Goal: Task Accomplishment & Management: Manage account settings

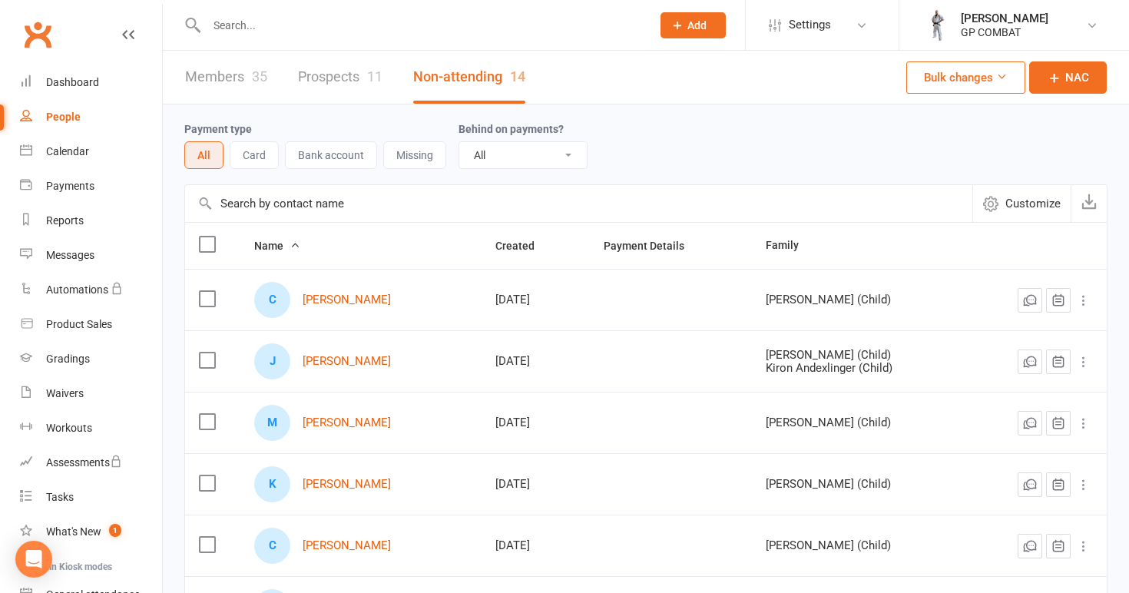
select select "100"
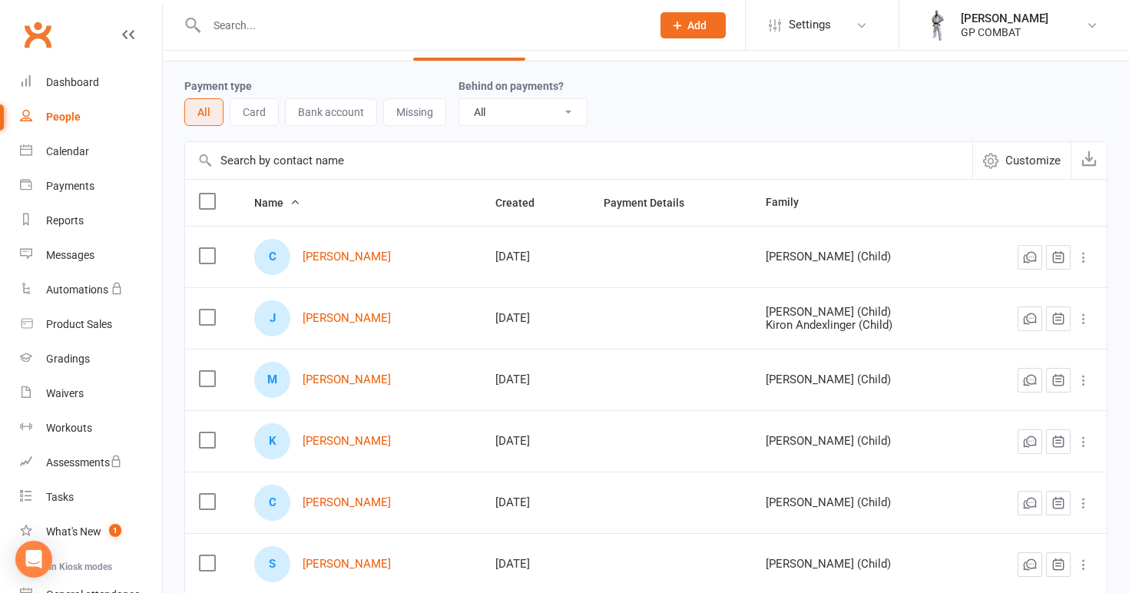
scroll to position [68, 0]
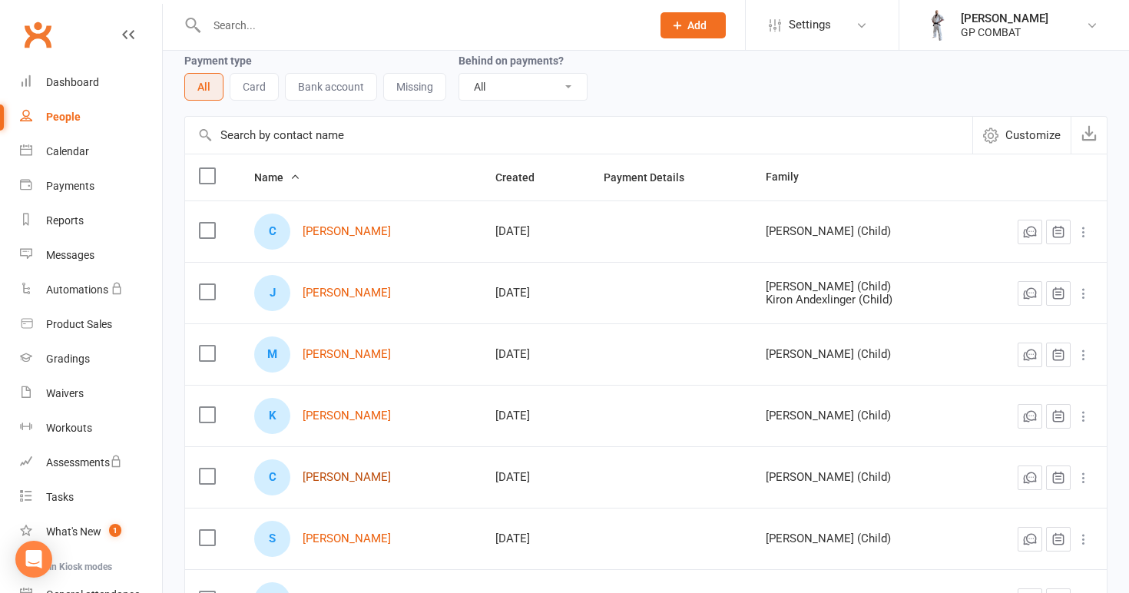
click at [347, 473] on link "[PERSON_NAME]" at bounding box center [347, 477] width 88 height 13
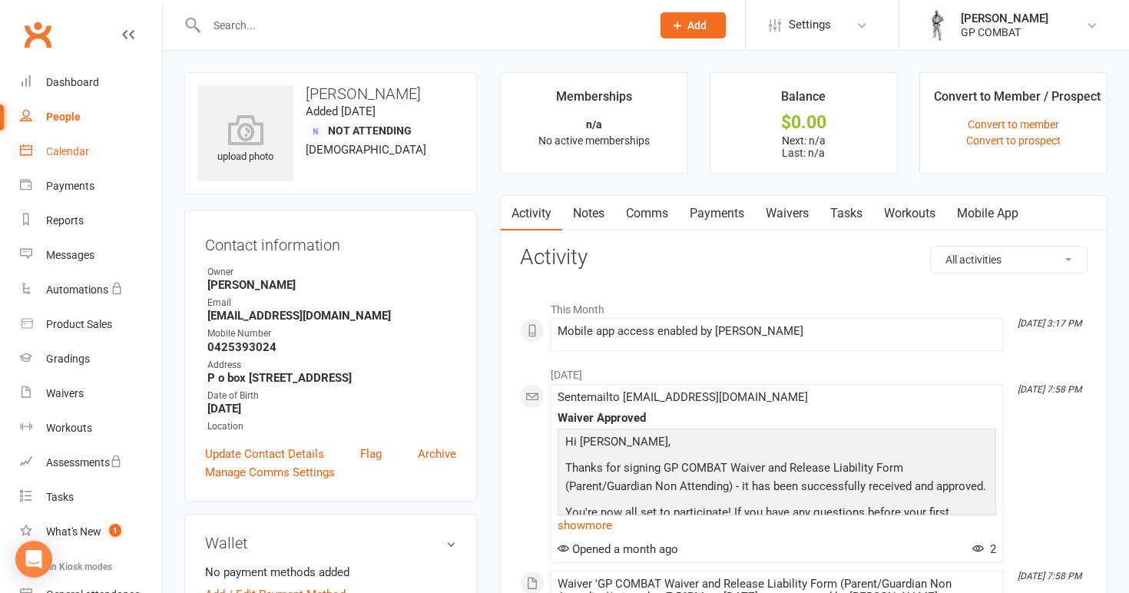
click at [77, 148] on div "Calendar" at bounding box center [67, 151] width 43 height 12
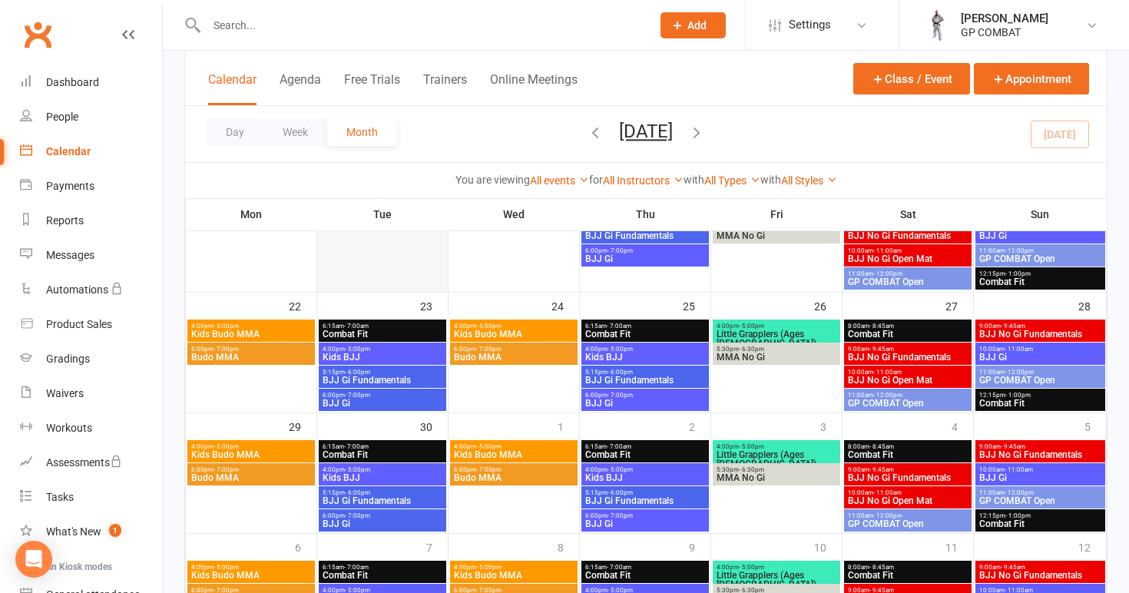
scroll to position [379, 0]
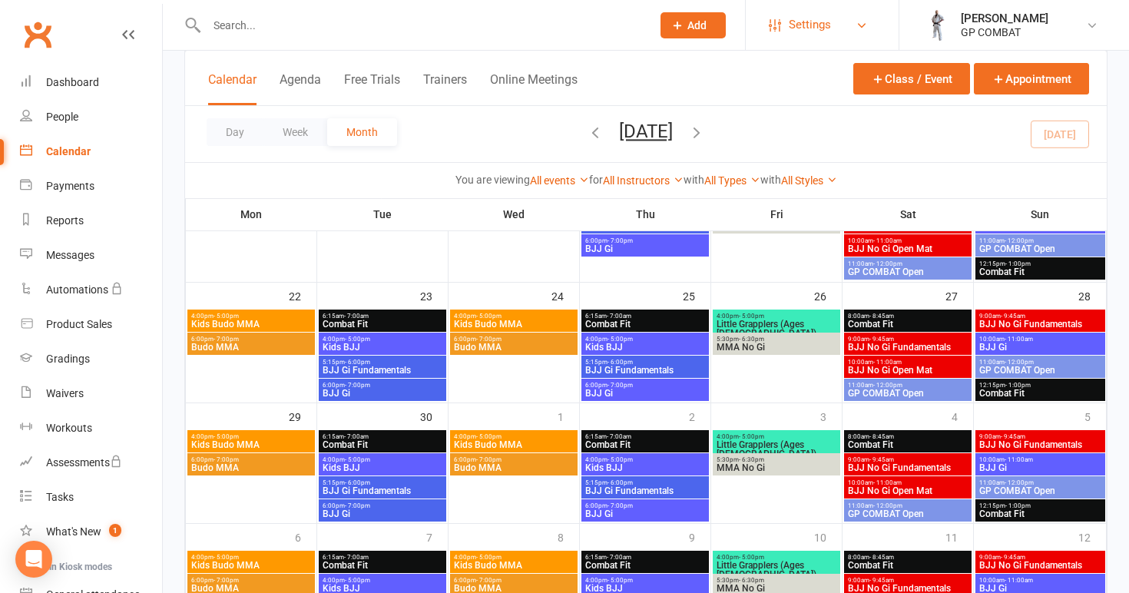
click at [816, 24] on span "Settings" at bounding box center [810, 25] width 42 height 35
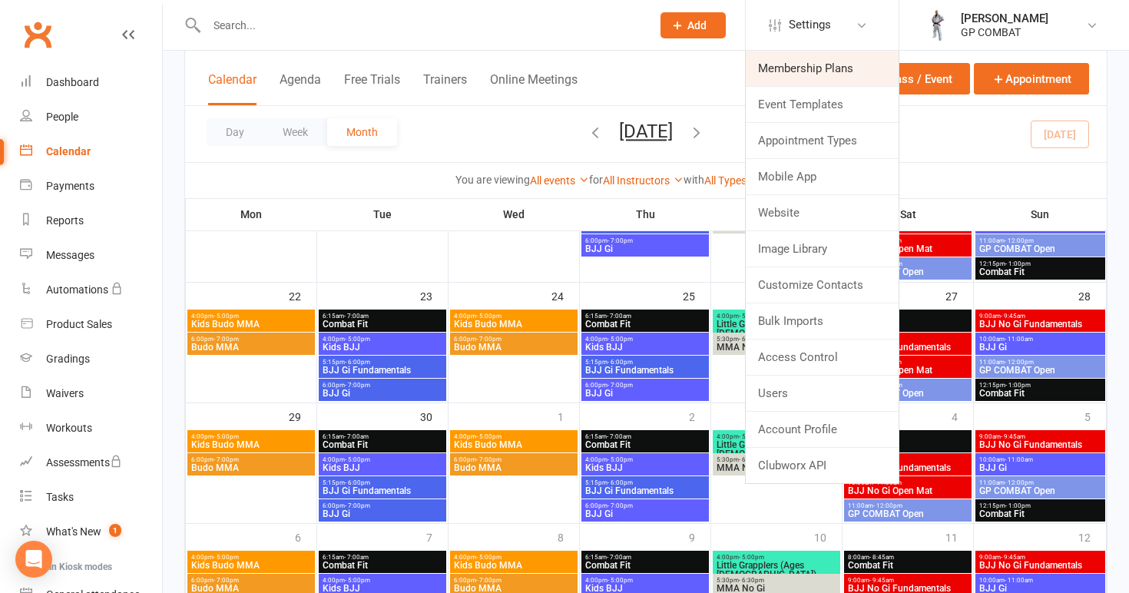
click at [796, 71] on link "Membership Plans" at bounding box center [822, 68] width 153 height 35
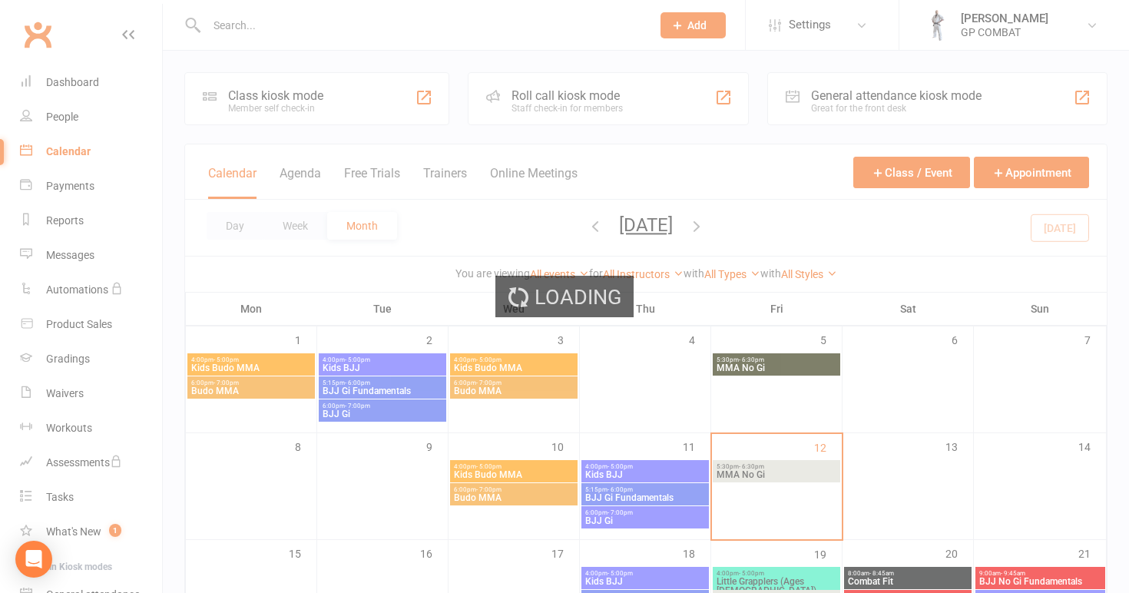
select select "50"
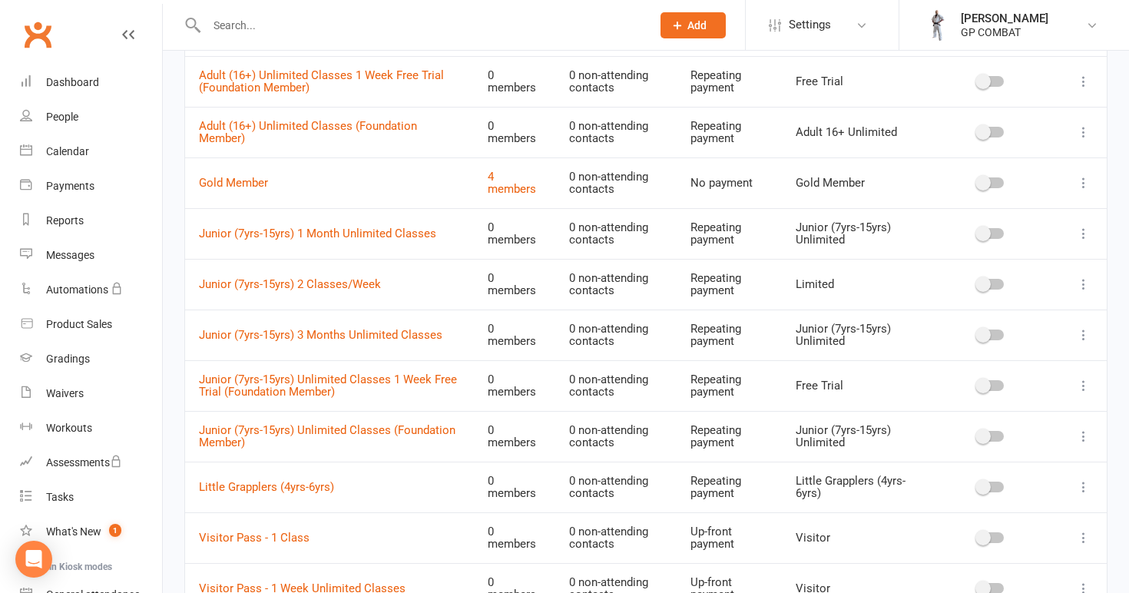
scroll to position [364, 0]
click at [327, 422] on link "Junior (7yrs-15yrs) Unlimited Classes (Foundation Member)" at bounding box center [327, 435] width 257 height 27
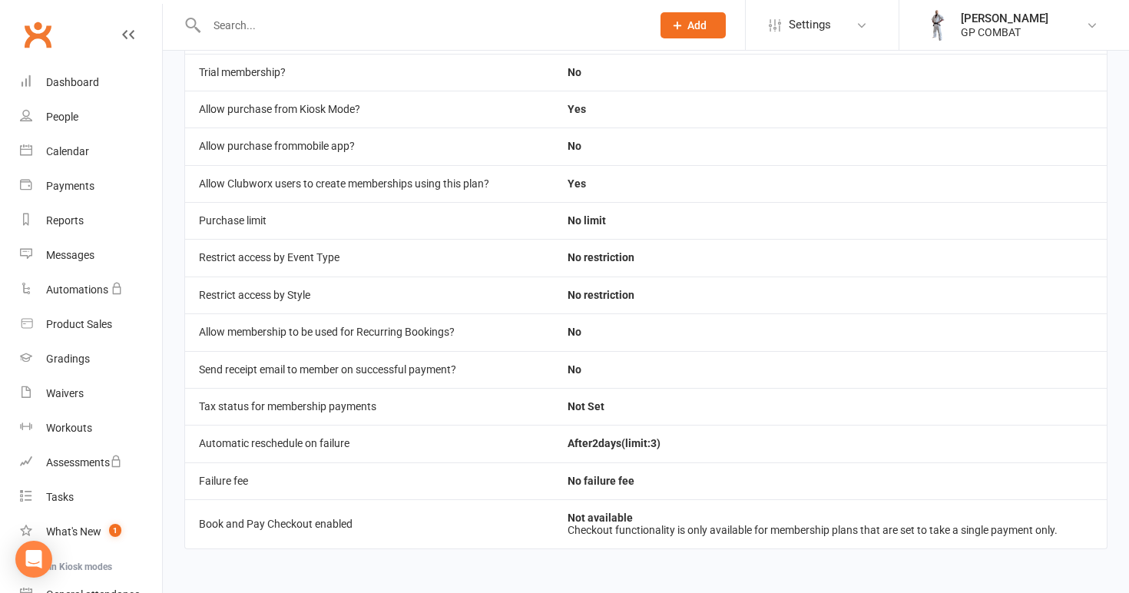
scroll to position [157, 0]
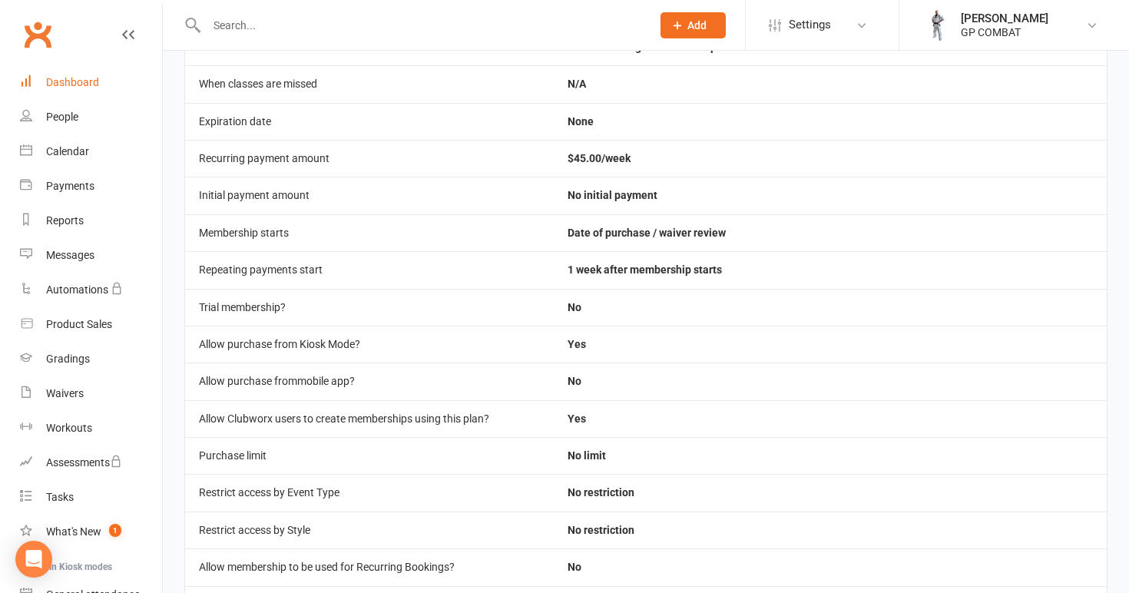
click at [78, 81] on div "Dashboard" at bounding box center [72, 82] width 53 height 12
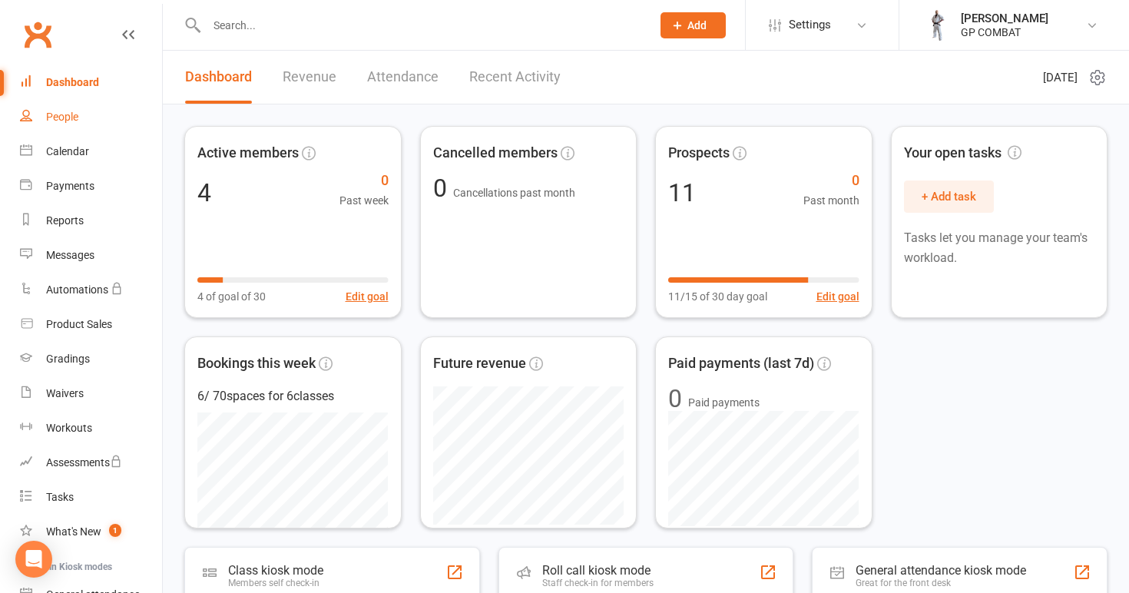
click at [66, 121] on div "People" at bounding box center [62, 117] width 32 height 12
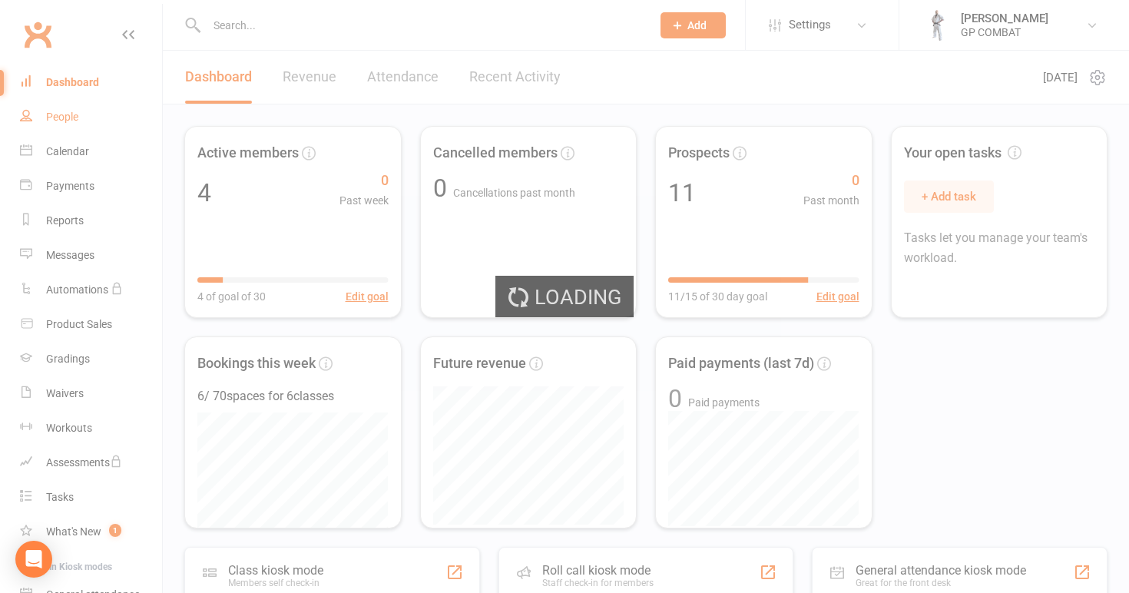
select select "100"
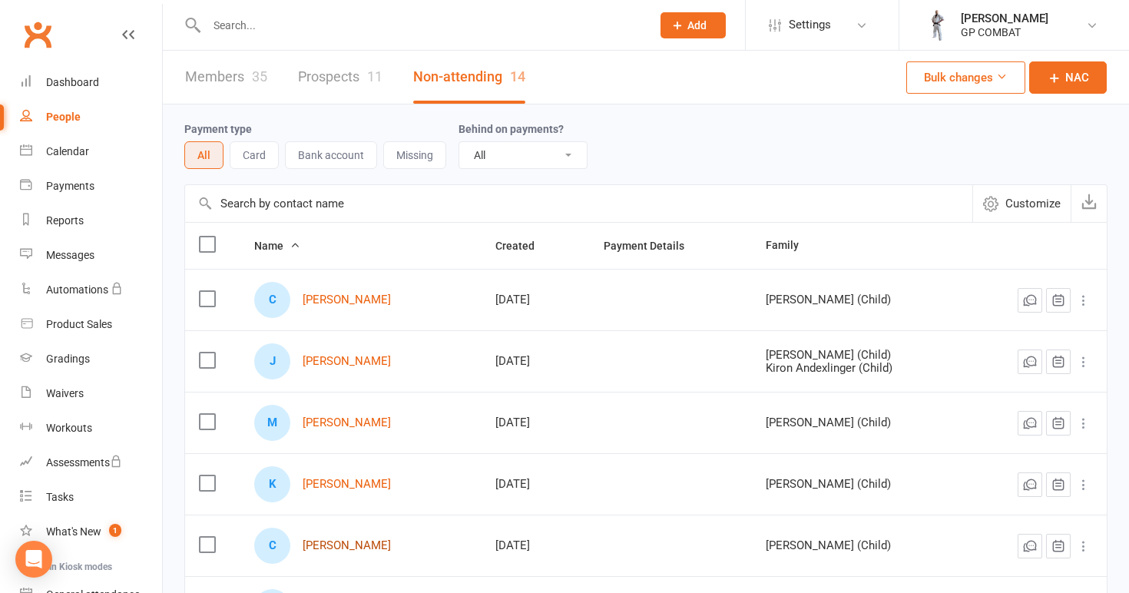
click at [360, 545] on link "[PERSON_NAME]" at bounding box center [347, 545] width 88 height 13
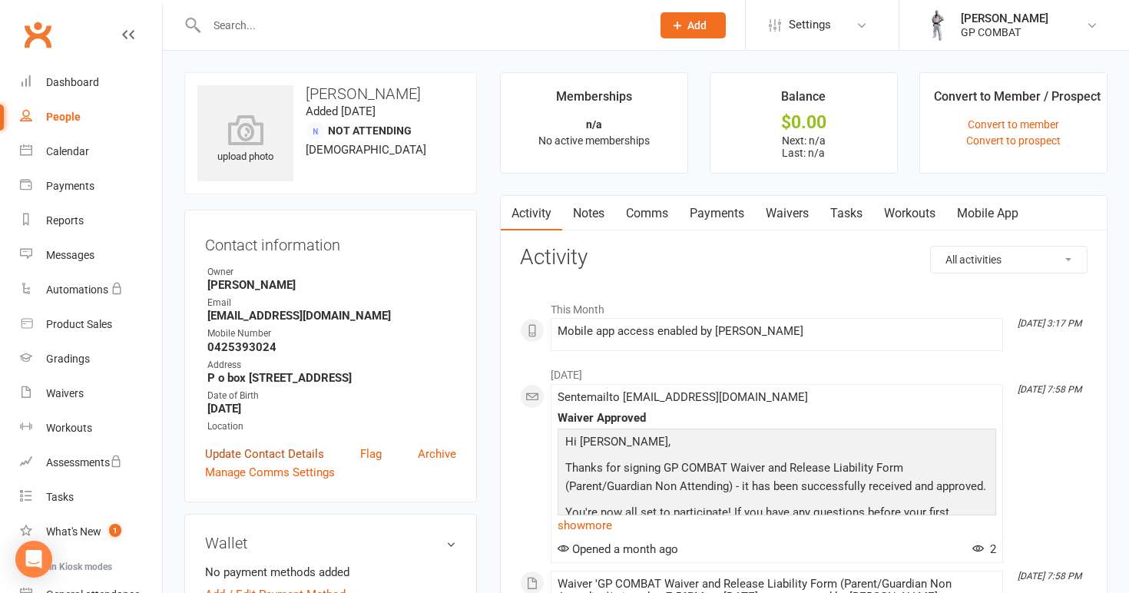
click at [282, 452] on link "Update Contact Details" at bounding box center [264, 454] width 119 height 18
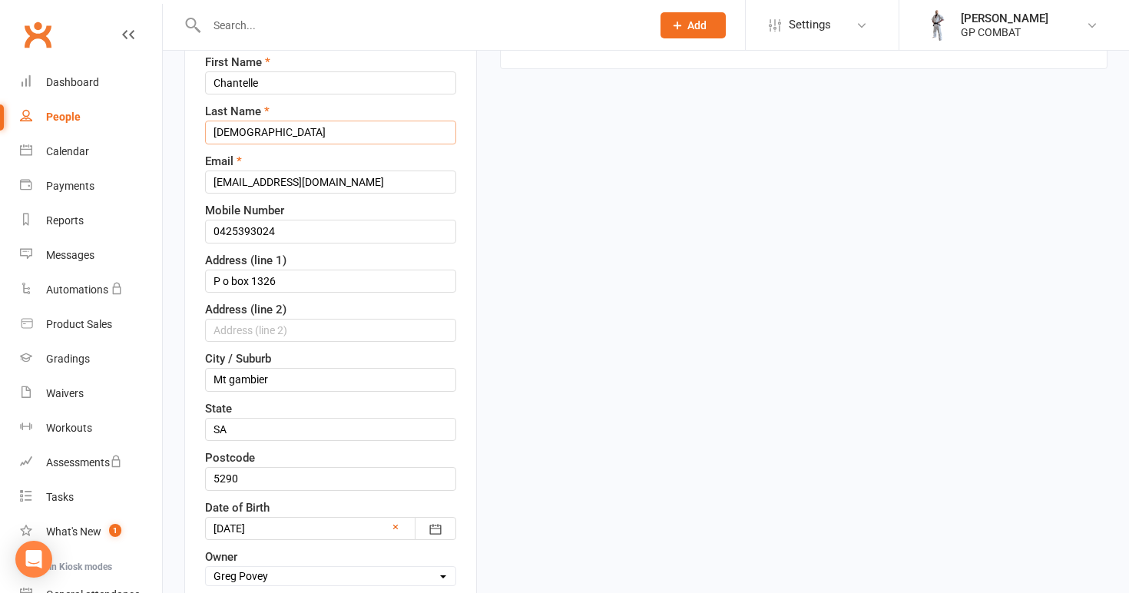
scroll to position [228, 0]
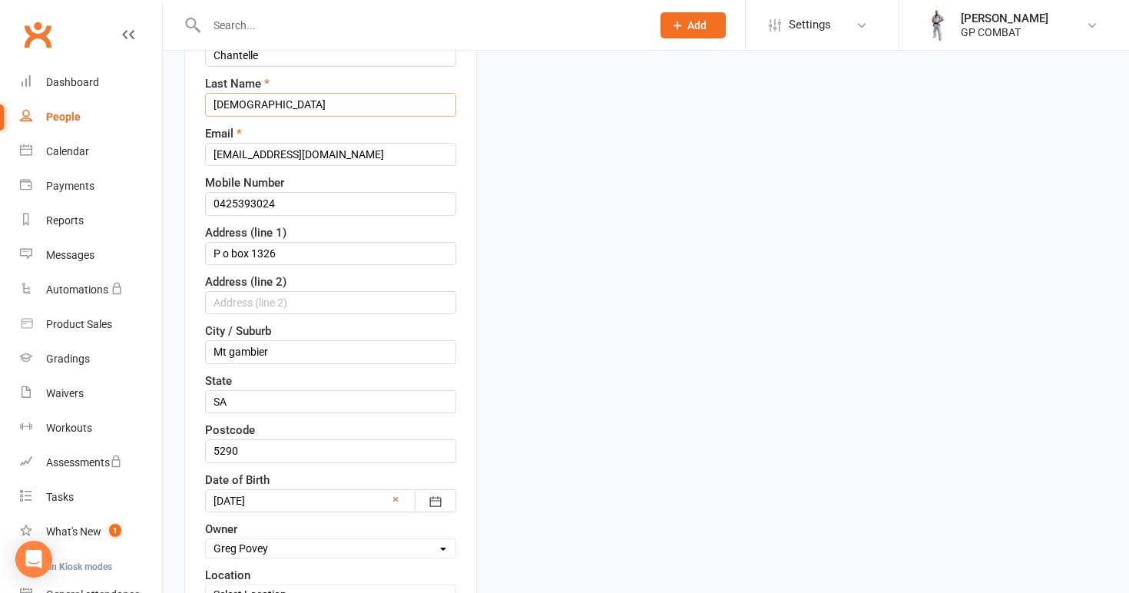
type input "[DEMOGRAPHIC_DATA]"
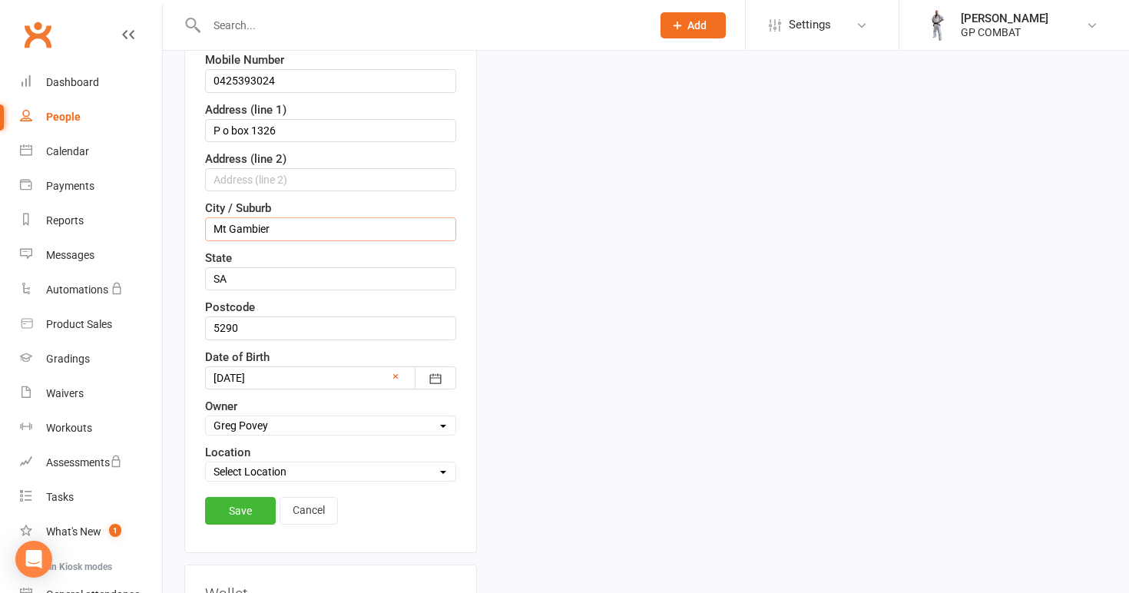
scroll to position [353, 0]
type input "Mt Gambier"
click at [244, 508] on link "Save" at bounding box center [240, 509] width 71 height 28
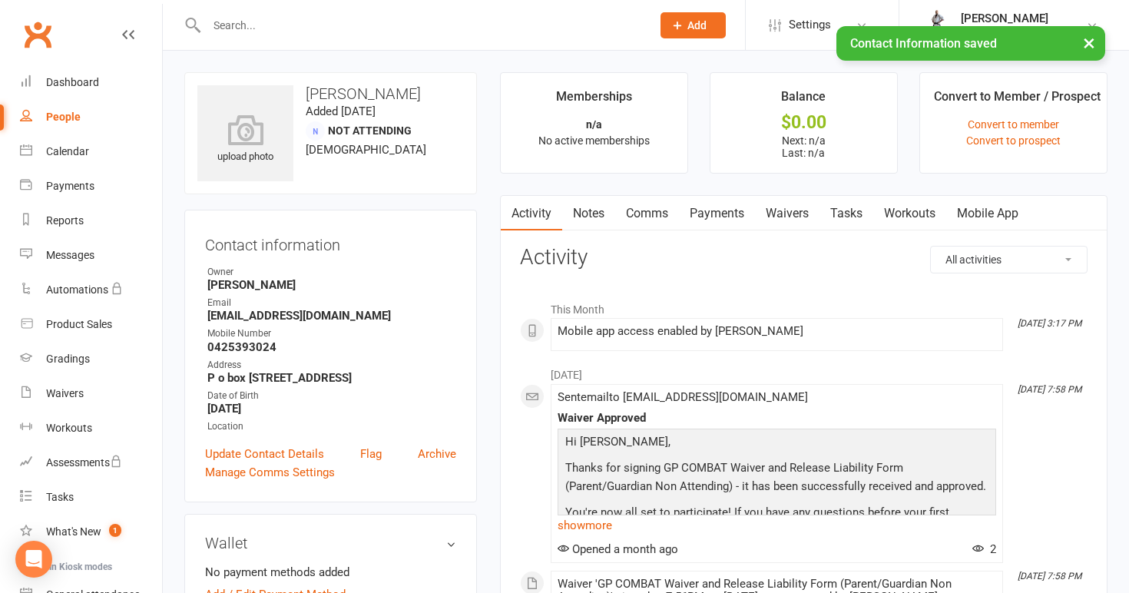
scroll to position [0, 0]
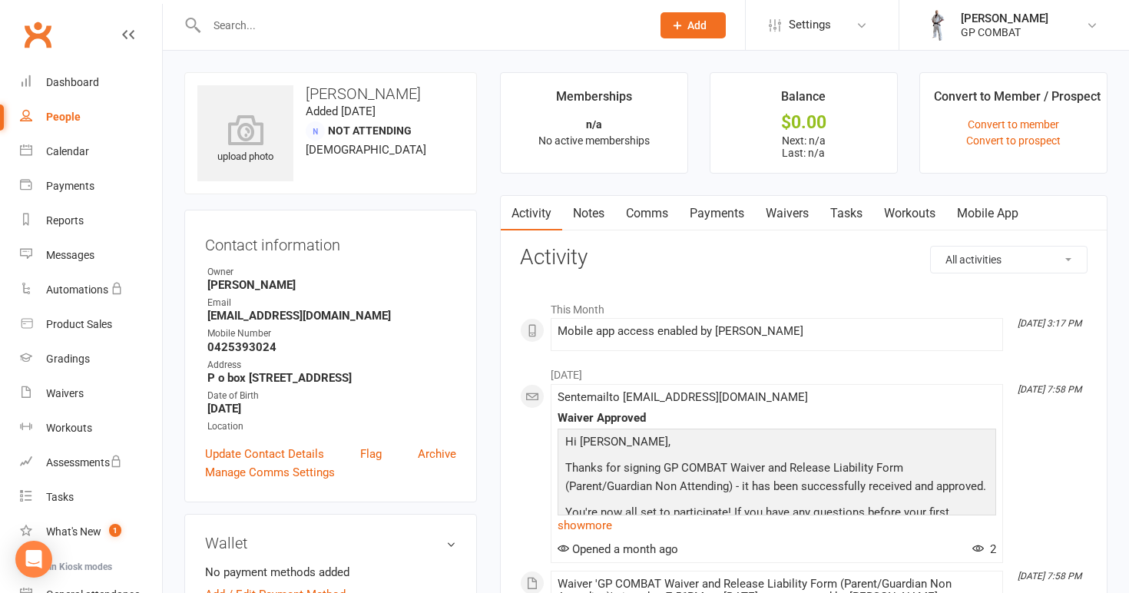
click at [86, 117] on link "People" at bounding box center [91, 117] width 142 height 35
select select "100"
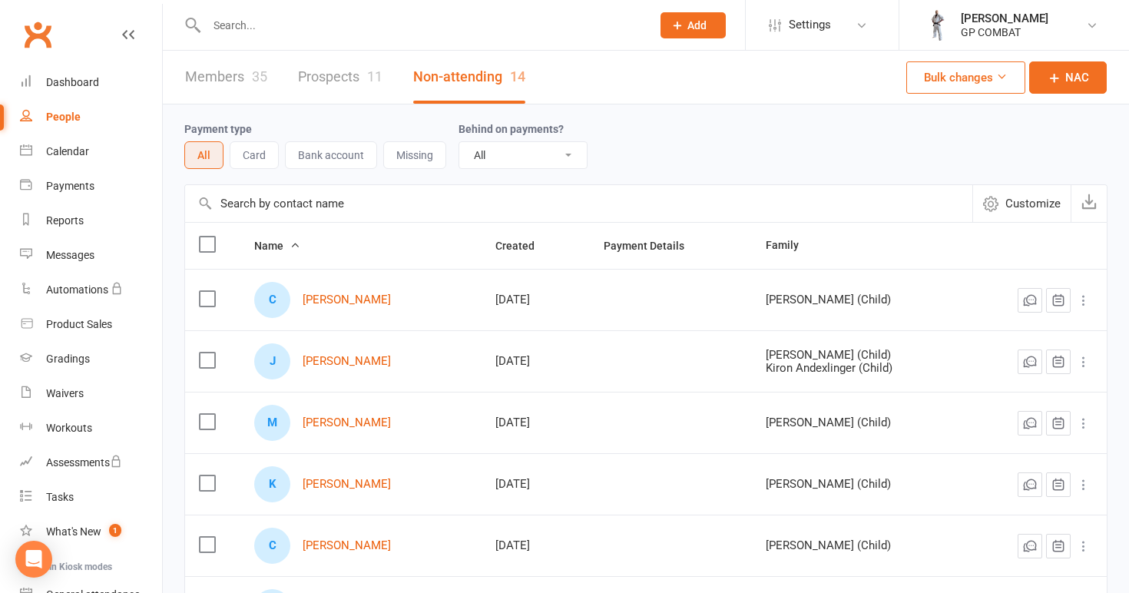
click at [247, 72] on link "Members 35" at bounding box center [226, 77] width 82 height 53
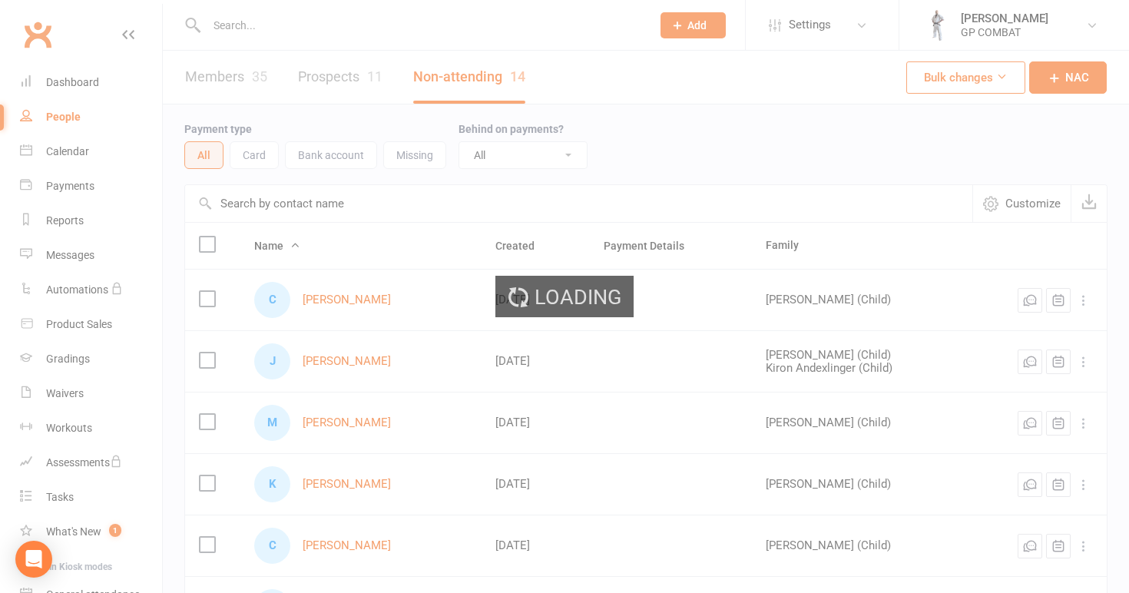
select select "100"
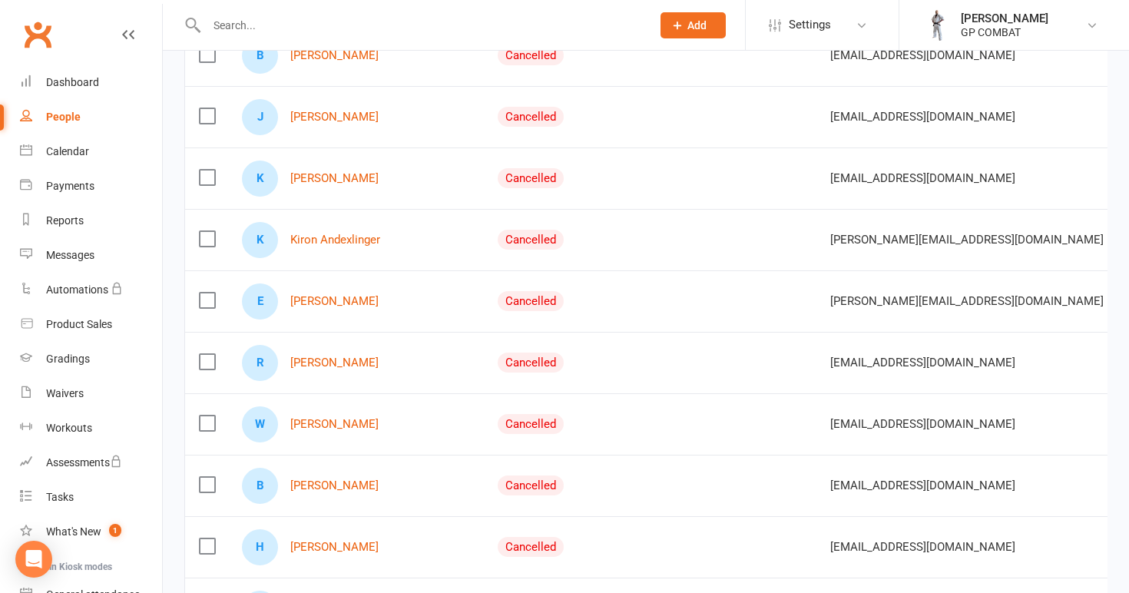
scroll to position [1004, 0]
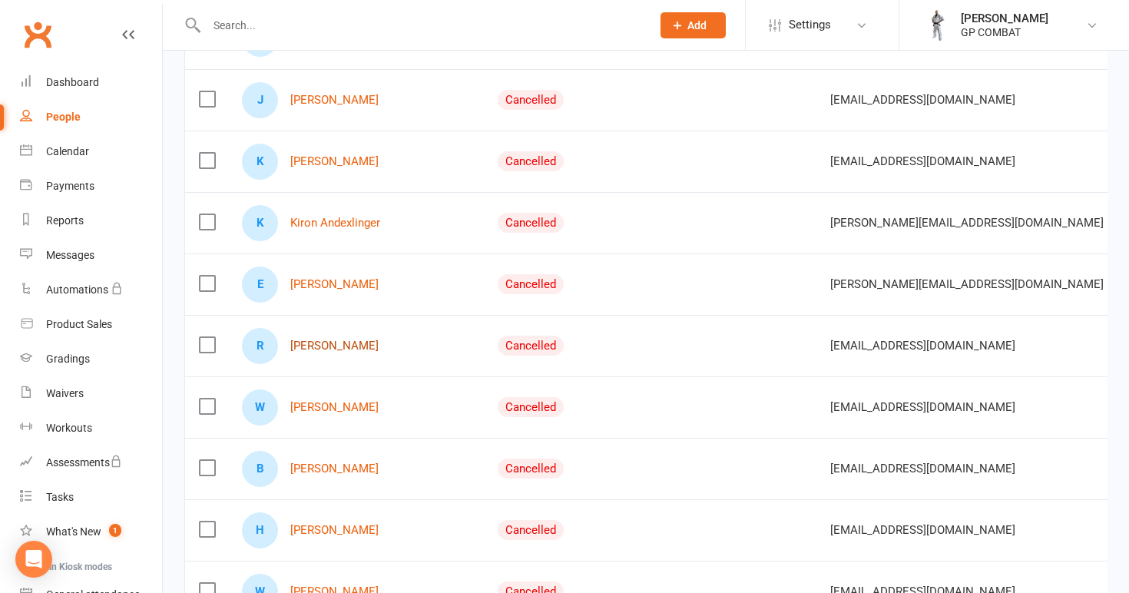
click at [315, 346] on link "[PERSON_NAME]" at bounding box center [334, 346] width 88 height 13
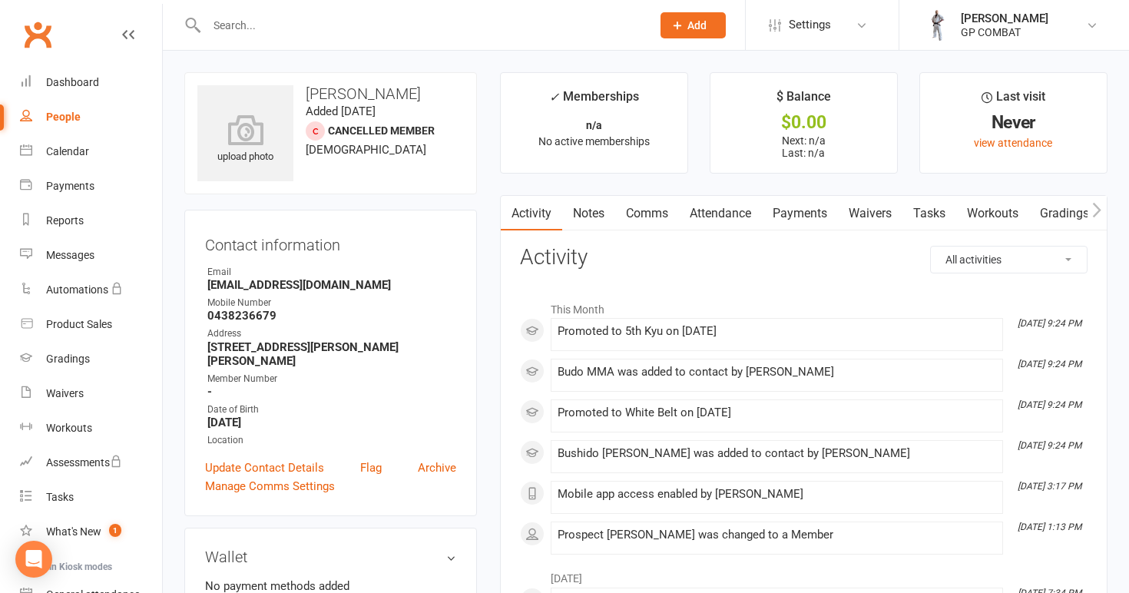
click at [81, 119] on link "People" at bounding box center [91, 117] width 142 height 35
select select "100"
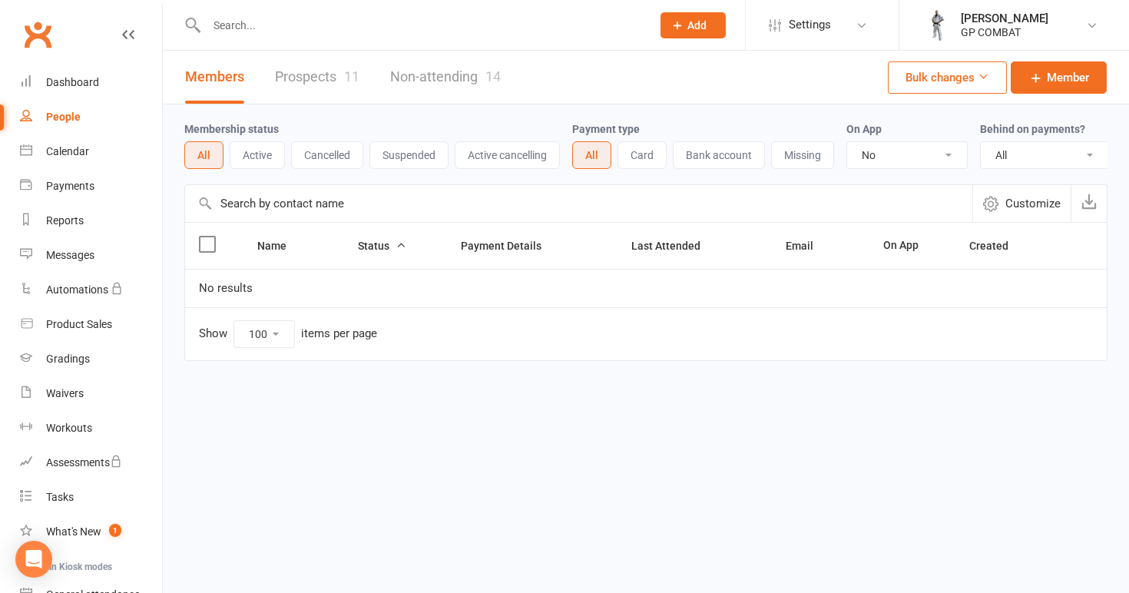
select select "true"
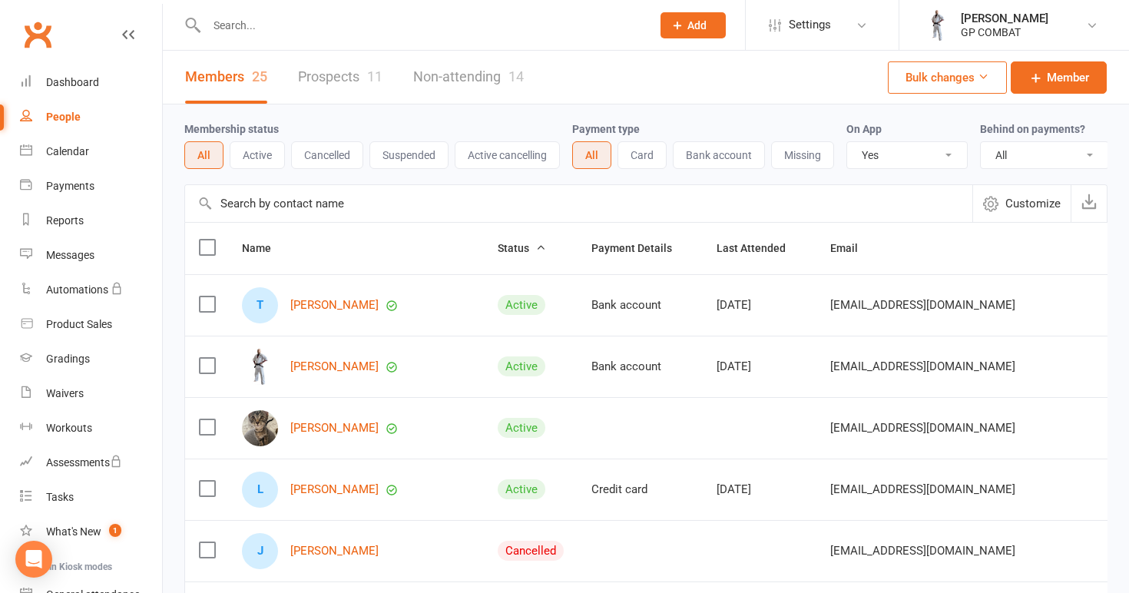
click at [211, 74] on link "Members 25" at bounding box center [226, 77] width 82 height 53
select select
